Goal: Task Accomplishment & Management: Manage account settings

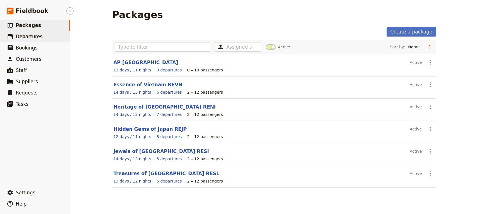
click at [28, 38] on span "Departures" at bounding box center [29, 37] width 27 height 6
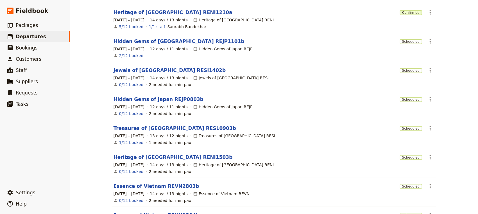
scroll to position [150, 0]
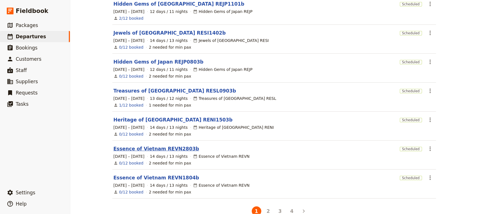
click at [155, 145] on link "Essence of Vietnam REVN2803b" at bounding box center [157, 148] width 86 height 7
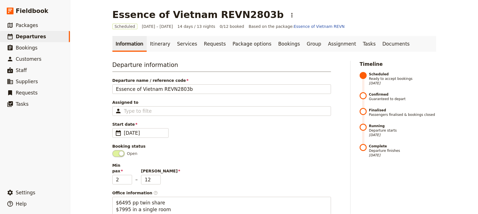
click at [87, 128] on div "Essence of [GEOGRAPHIC_DATA] REVN2803b ​ Scheduled [DATE] – [DATE] 14 days / 13…" at bounding box center [274, 107] width 408 height 214
click at [35, 25] on link "​ Packages" at bounding box center [35, 25] width 70 height 11
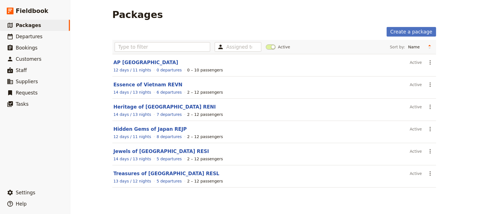
click at [87, 105] on div "Packages Create a package Assigned to Active Sort by: Name Number of departures…" at bounding box center [274, 107] width 408 height 214
click at [429, 65] on icon "Actions" at bounding box center [430, 62] width 7 height 7
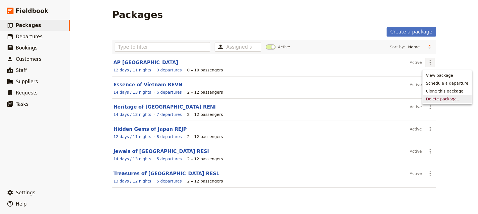
click at [429, 100] on span "Delete package..." at bounding box center [443, 99] width 35 height 6
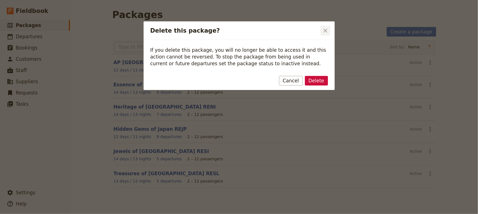
drag, startPoint x: 318, startPoint y: 78, endPoint x: 329, endPoint y: 31, distance: 48.5
click at [329, 31] on div "Delete this package? ​ If you delete this package, you will no longer be able t…" at bounding box center [239, 55] width 191 height 69
click at [325, 32] on icon "Close dialog" at bounding box center [325, 30] width 7 height 7
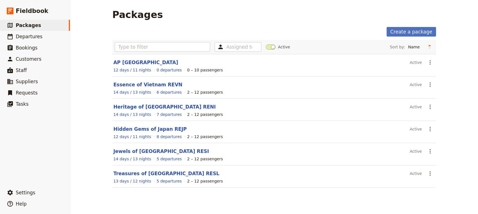
click at [91, 75] on div "Packages Create a package Assigned to Active Sort by: Name Number of departures…" at bounding box center [274, 107] width 408 height 214
click at [429, 63] on icon "Actions" at bounding box center [430, 62] width 7 height 7
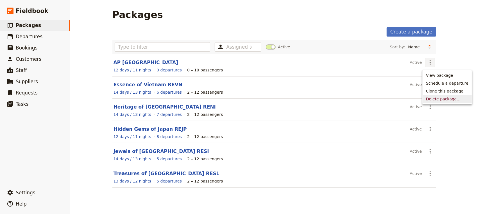
click at [432, 96] on span "Delete package..." at bounding box center [443, 99] width 35 height 6
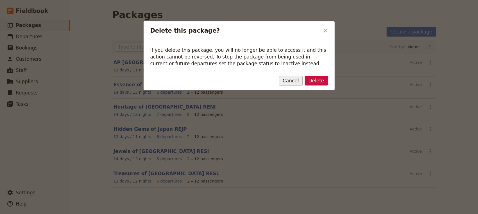
click at [295, 81] on button "Cancel" at bounding box center [291, 81] width 24 height 10
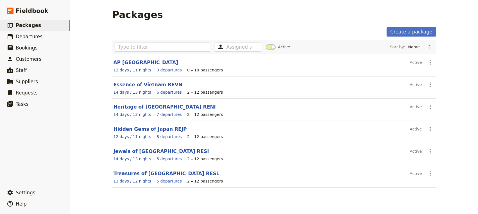
click at [91, 83] on div "Packages Create a package Assigned to Active Sort by: Name Number of departures…" at bounding box center [274, 107] width 408 height 214
click at [89, 122] on div "Packages Create a package Assigned to Active Sort by: Name Number of departures…" at bounding box center [274, 107] width 408 height 214
click at [33, 35] on span "Departures" at bounding box center [29, 37] width 27 height 6
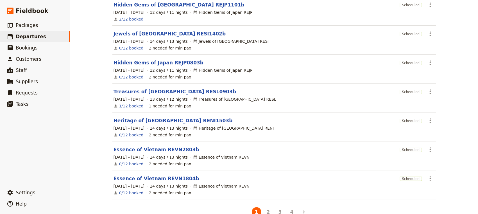
scroll to position [150, 0]
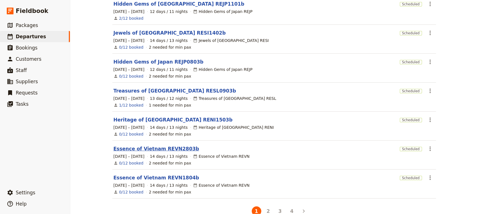
click at [170, 149] on link "Essence of Vietnam REVN2803b" at bounding box center [157, 148] width 86 height 7
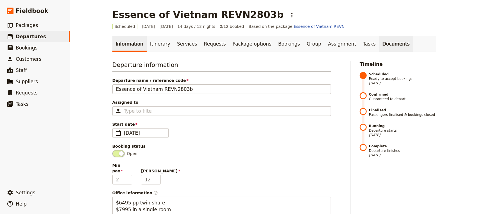
click at [379, 43] on link "Documents" at bounding box center [396, 44] width 34 height 16
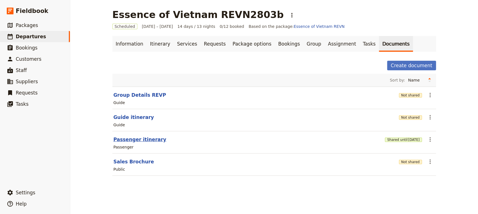
click at [138, 137] on button "Passenger itinerary" at bounding box center [140, 139] width 53 height 7
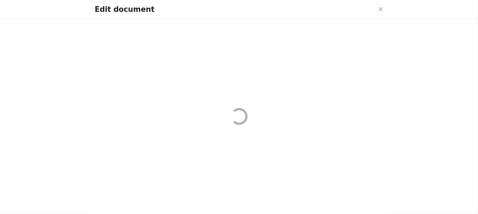
select select "PASSENGER"
select select "RUN_SHEET"
select select "DEFAULT"
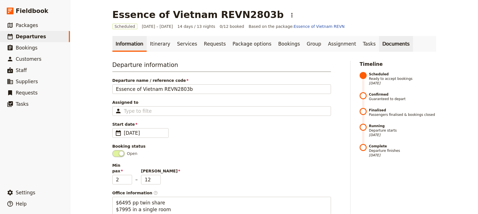
click at [379, 42] on link "Documents" at bounding box center [396, 44] width 34 height 16
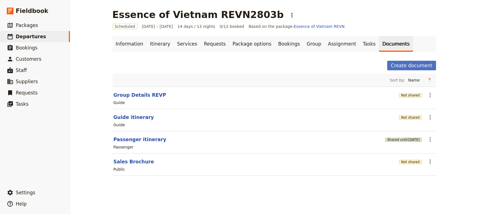
click at [408, 142] on span "[DATE]" at bounding box center [414, 139] width 12 height 4
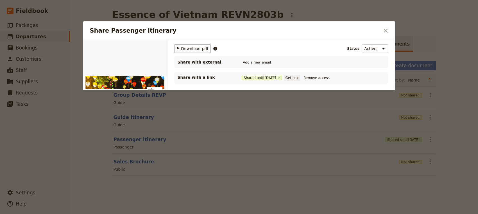
click at [298, 78] on button "Get link" at bounding box center [292, 78] width 16 height 6
click at [300, 77] on button "Get link" at bounding box center [292, 78] width 16 height 6
click at [390, 33] on button "​" at bounding box center [386, 31] width 10 height 10
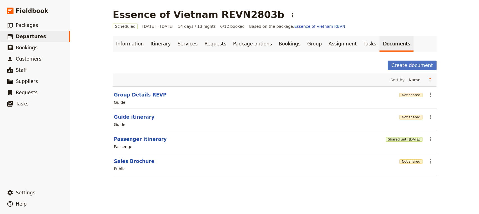
click at [99, 111] on div "Essence of Vietnam REVN2803b ​ Scheduled [DATE] – [DATE] 14 days / 13 nights 0/…" at bounding box center [274, 107] width 409 height 214
click at [195, 62] on div "Create document" at bounding box center [274, 66] width 324 height 10
